Goal: Check status: Check status

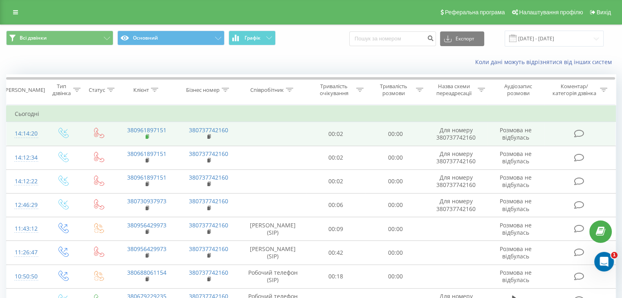
click at [149, 139] on icon at bounding box center [147, 137] width 4 height 6
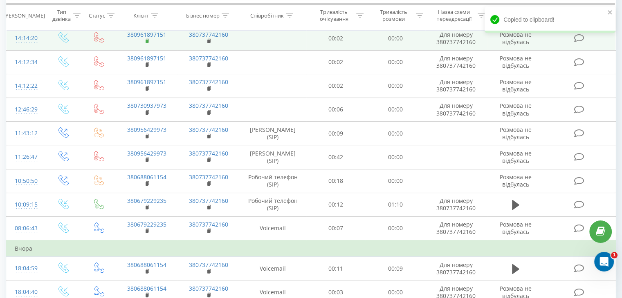
scroll to position [163, 0]
